Goal: Transaction & Acquisition: Purchase product/service

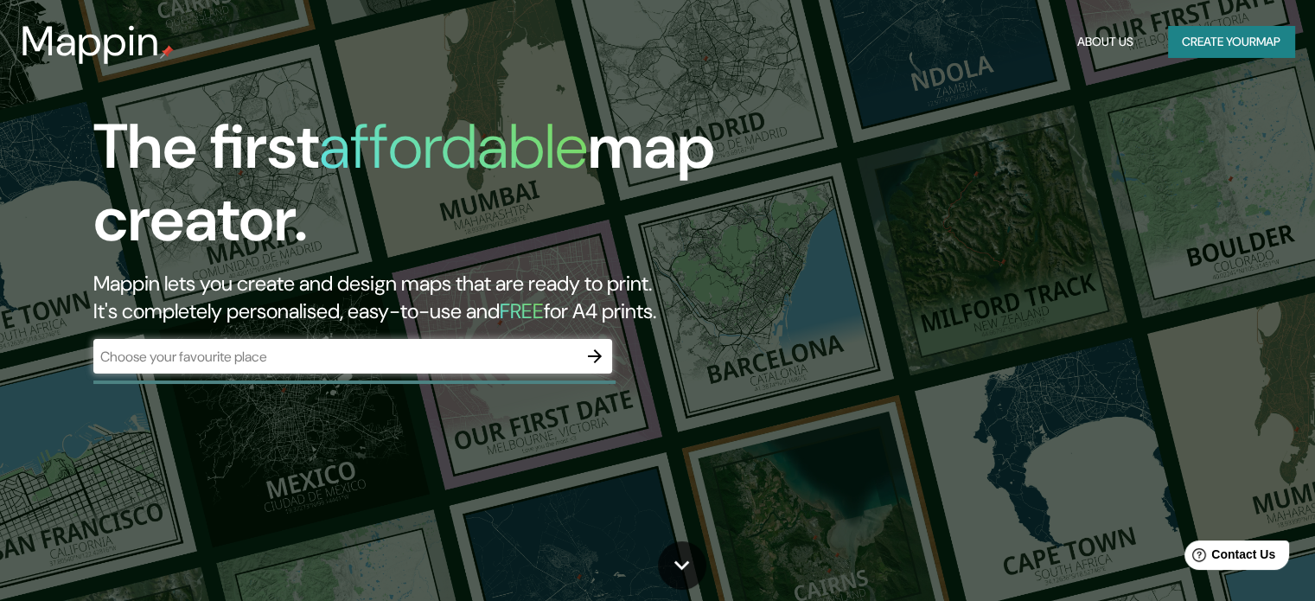
drag, startPoint x: 463, startPoint y: 217, endPoint x: 953, endPoint y: 122, distance: 498.5
click at [953, 122] on div "The first affordable map creator. Mappin lets you create and design maps that a…" at bounding box center [657, 300] width 1315 height 601
click at [1270, 40] on button "Create your map" at bounding box center [1231, 42] width 126 height 32
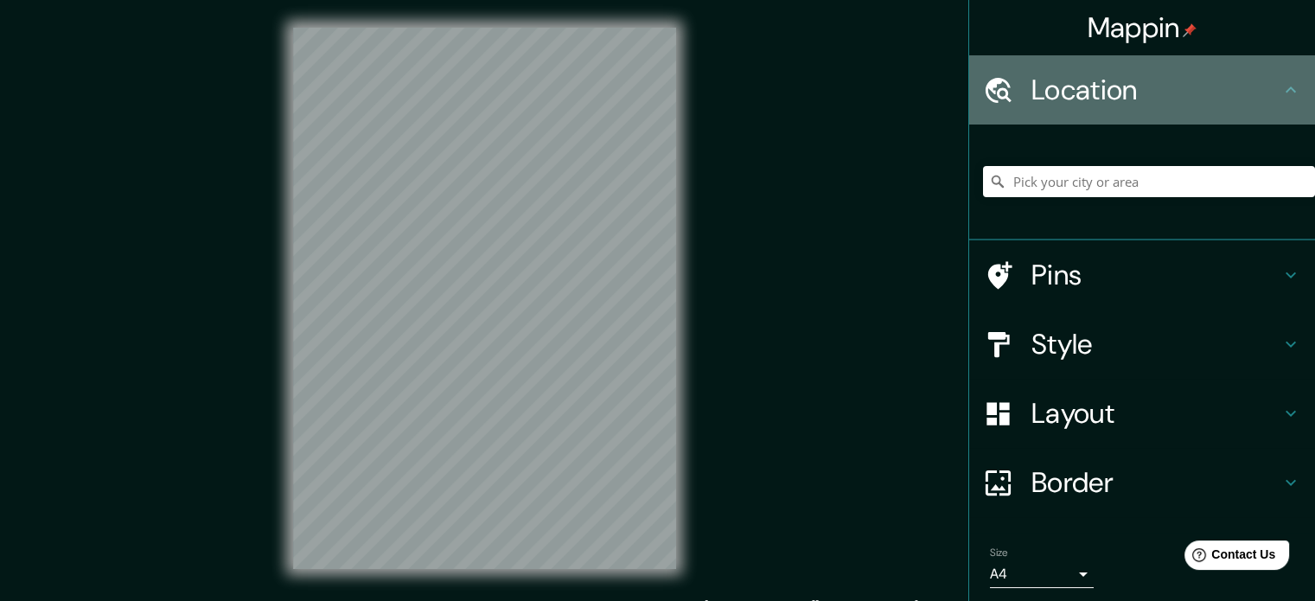
click at [1083, 103] on h4 "Location" at bounding box center [1155, 90] width 249 height 35
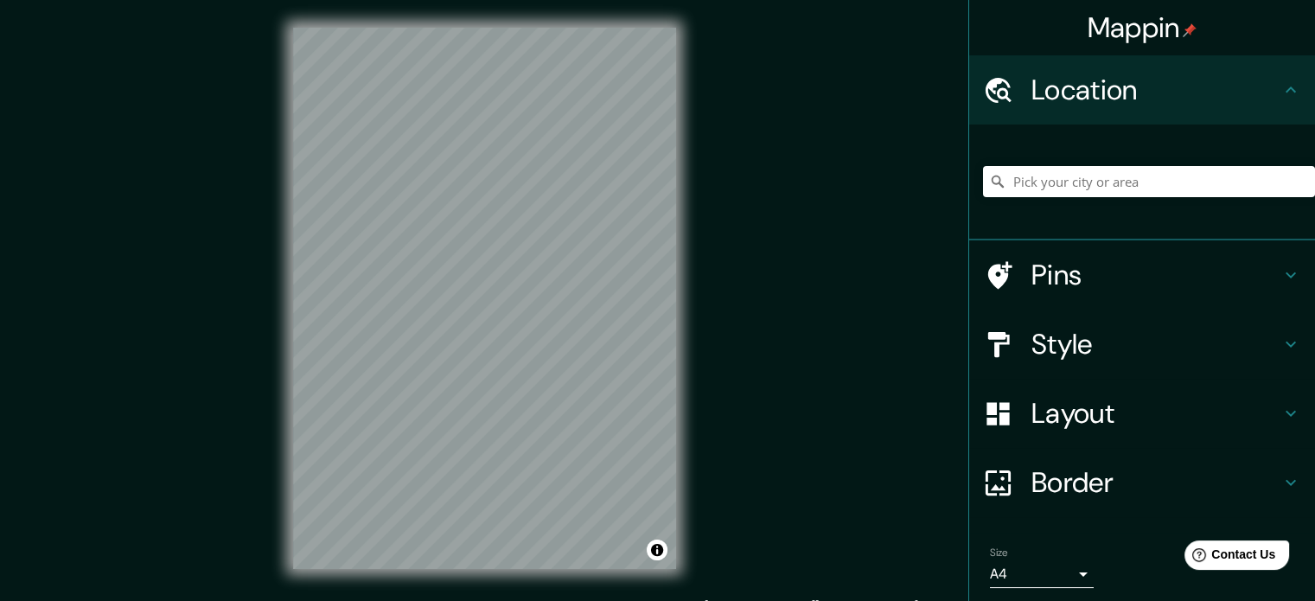
click at [1293, 90] on div "Location" at bounding box center [1142, 89] width 346 height 69
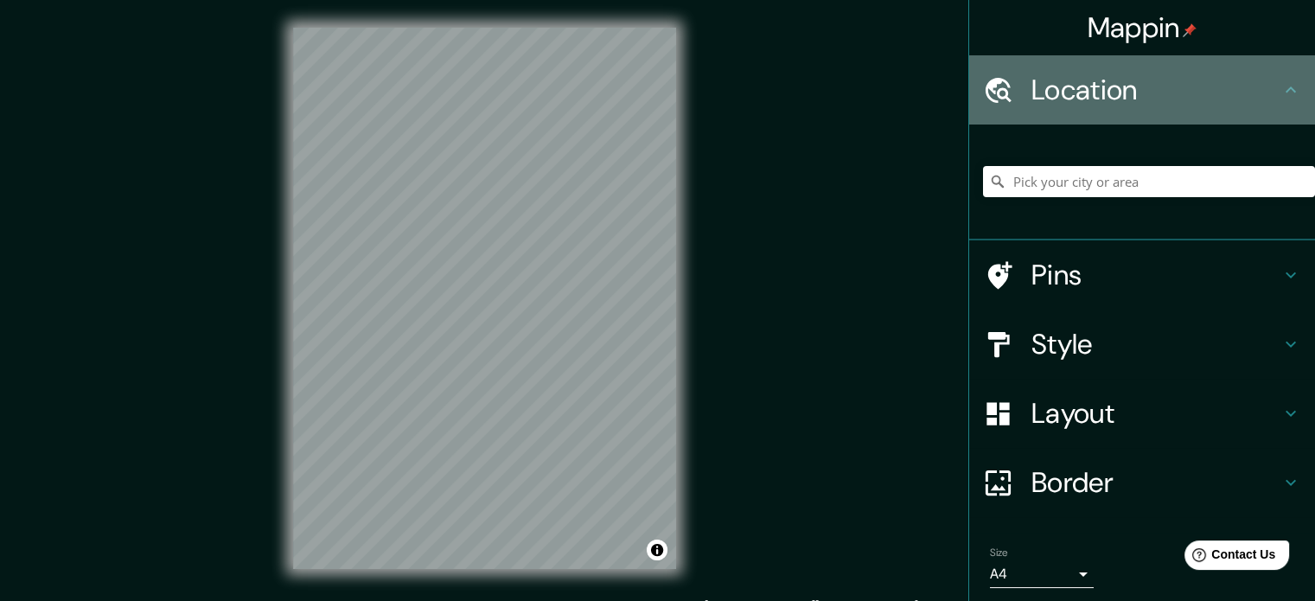
click at [1286, 90] on icon at bounding box center [1291, 89] width 10 height 6
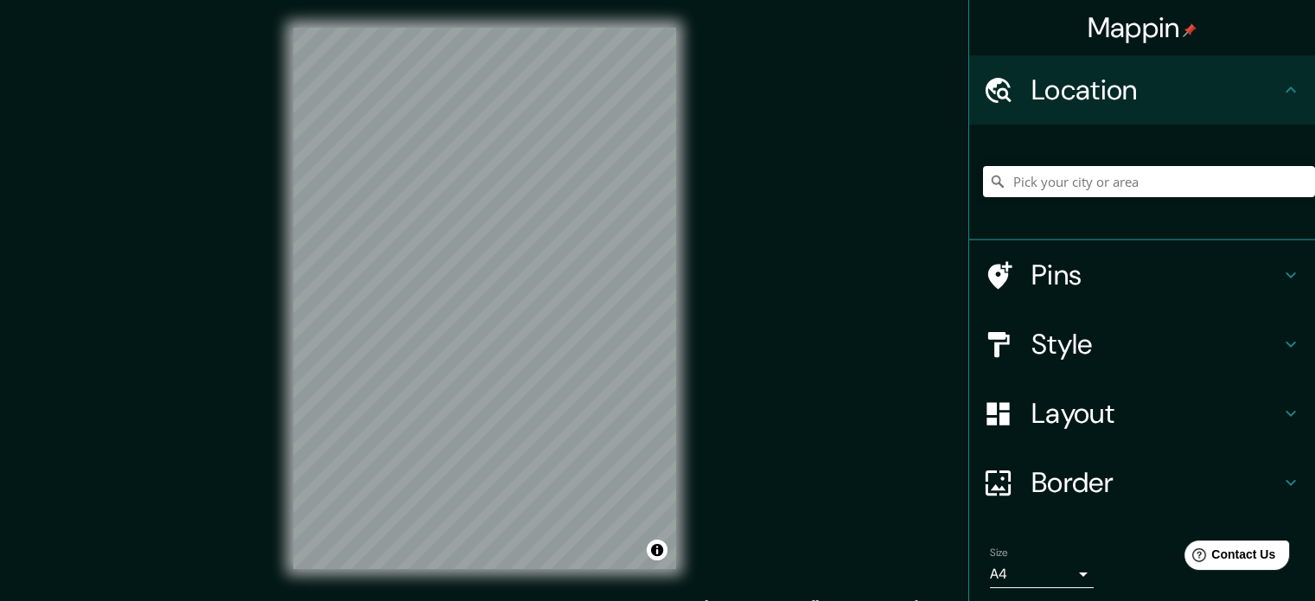
click at [1286, 273] on icon at bounding box center [1291, 275] width 10 height 6
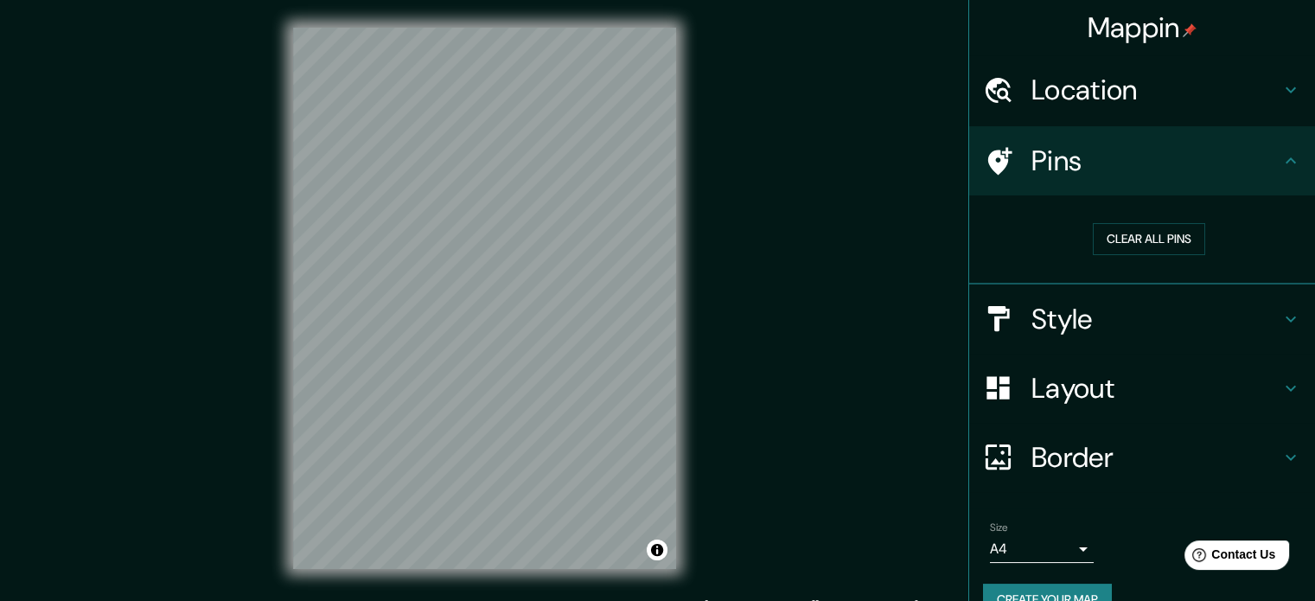
click at [1280, 320] on icon at bounding box center [1290, 319] width 21 height 21
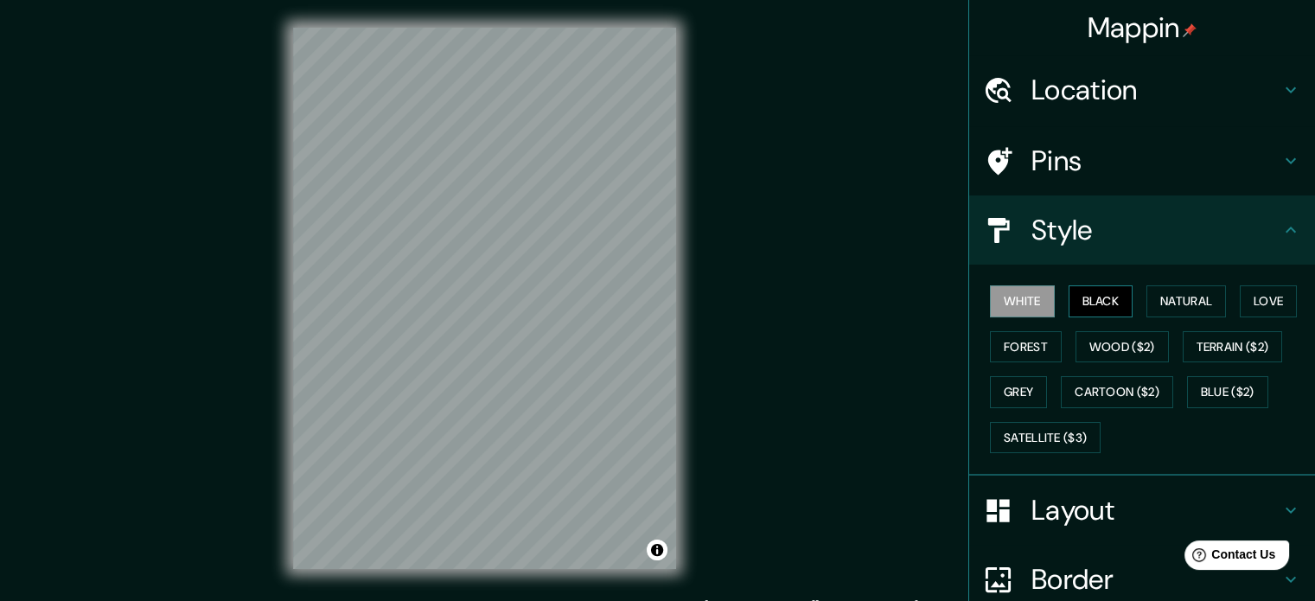
click at [1107, 290] on button "Black" at bounding box center [1101, 301] width 65 height 32
click at [1171, 301] on button "Natural" at bounding box center [1186, 301] width 80 height 32
click at [255, 323] on div "Mappin Location Pins Style White Black Natural Love Forest Wood ($2) Terrain ($…" at bounding box center [657, 312] width 1315 height 624
